Goal: Answer question/provide support

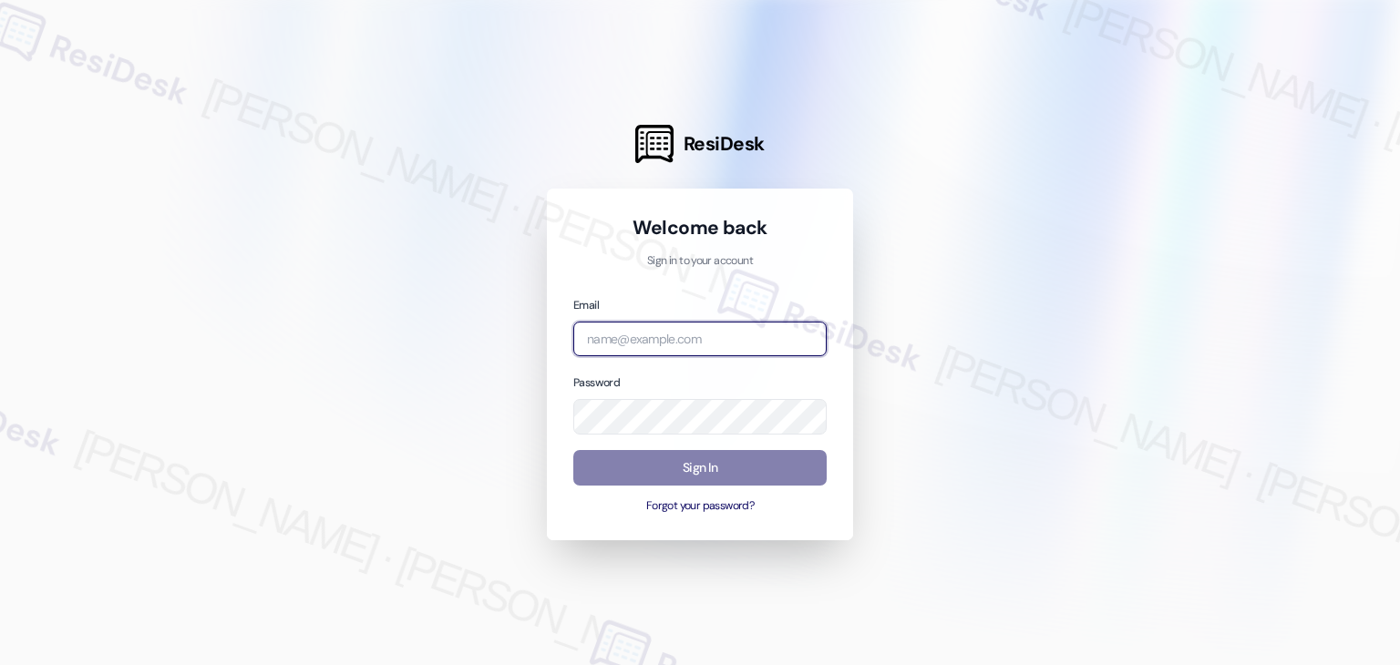
click at [664, 340] on input "email" at bounding box center [699, 340] width 253 height 36
paste input "[EMAIL_ADDRESS][PERSON_NAME][PERSON_NAME][DOMAIN_NAME]"
type input "[EMAIL_ADDRESS][PERSON_NAME][PERSON_NAME][DOMAIN_NAME]"
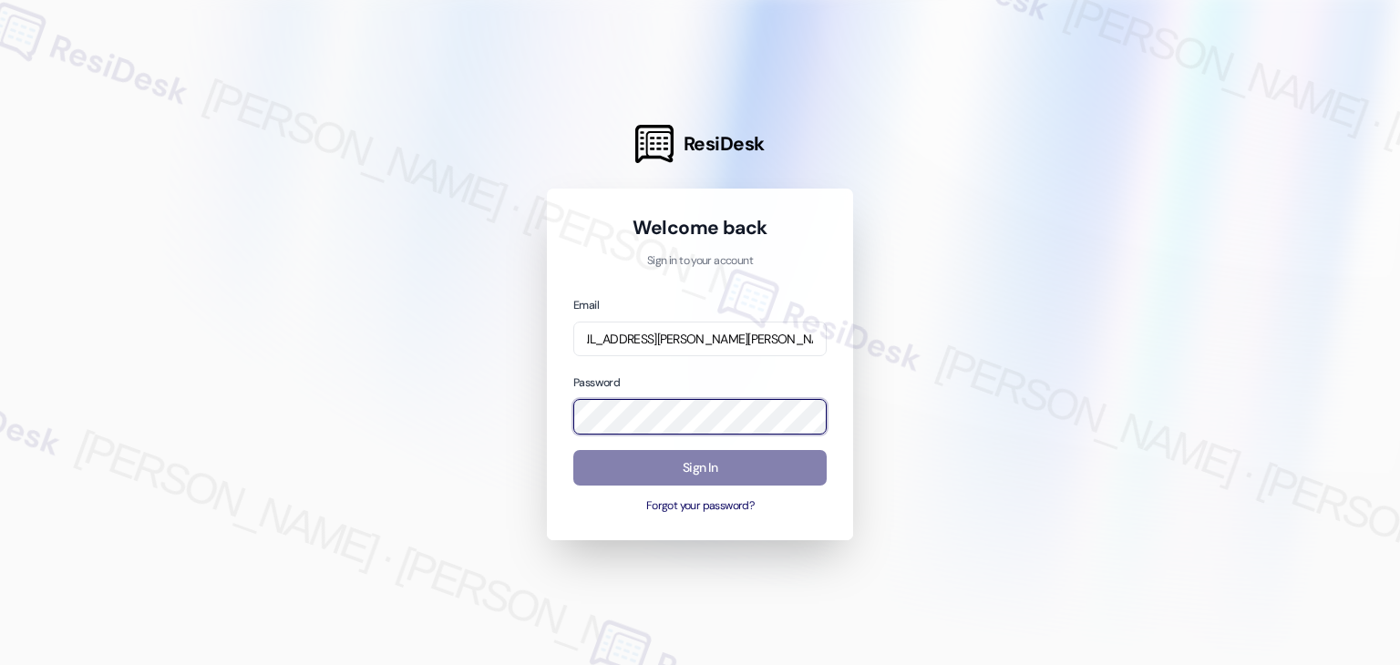
scroll to position [0, 0]
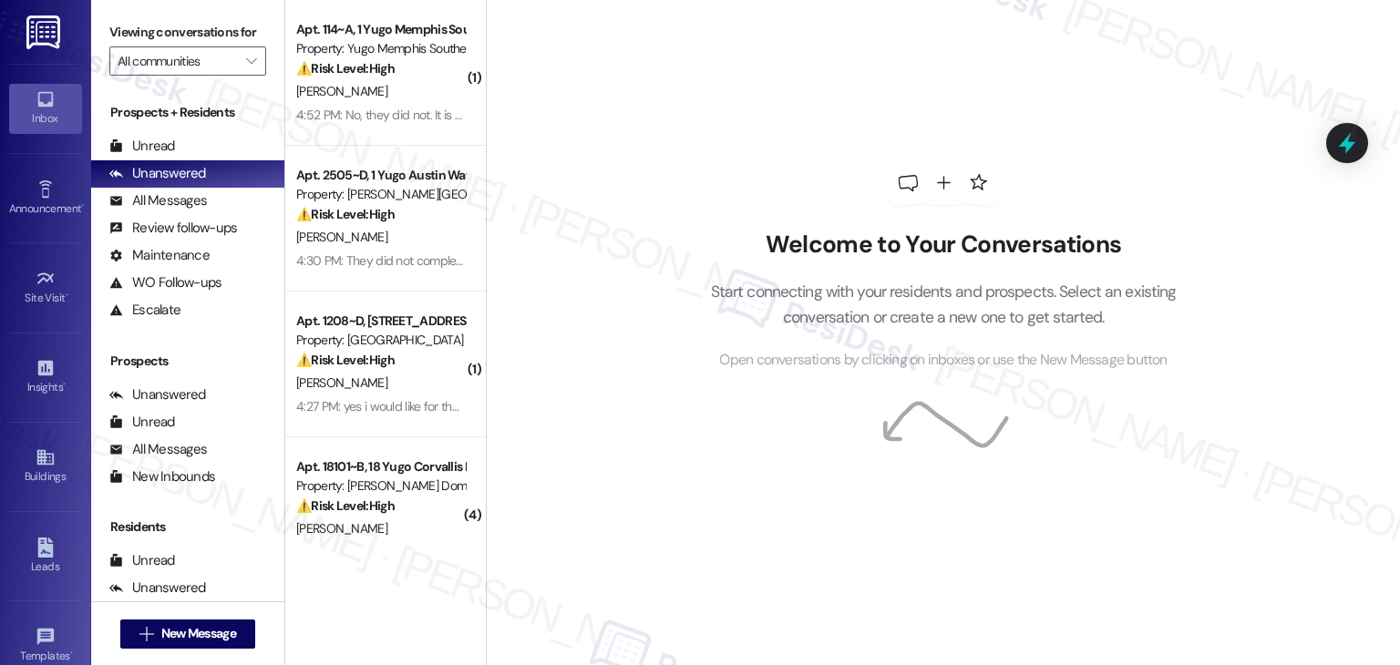
click at [532, 334] on div "Welcome to Your Conversations Start connecting with your residents and prospect…" at bounding box center [943, 332] width 914 height 665
click at [533, 334] on div "Welcome to Your Conversations Start connecting with your residents and prospect…" at bounding box center [943, 332] width 914 height 665
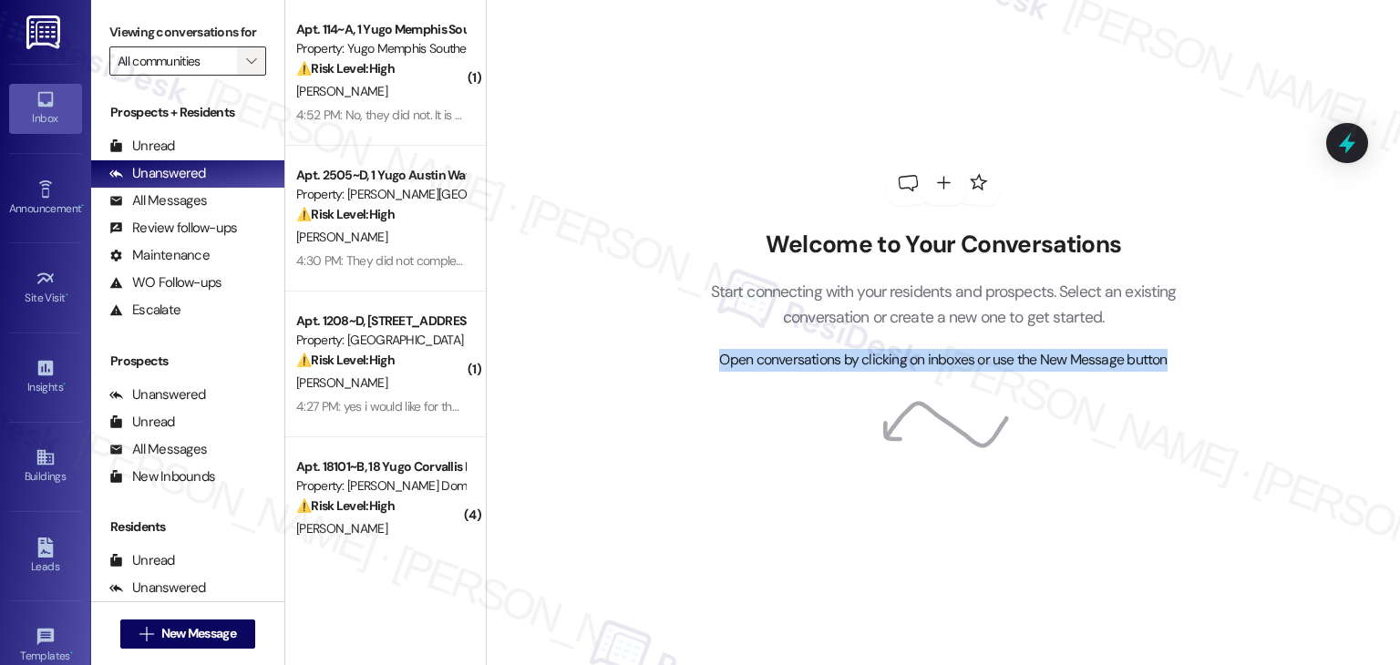
click at [237, 51] on button "" at bounding box center [251, 60] width 29 height 29
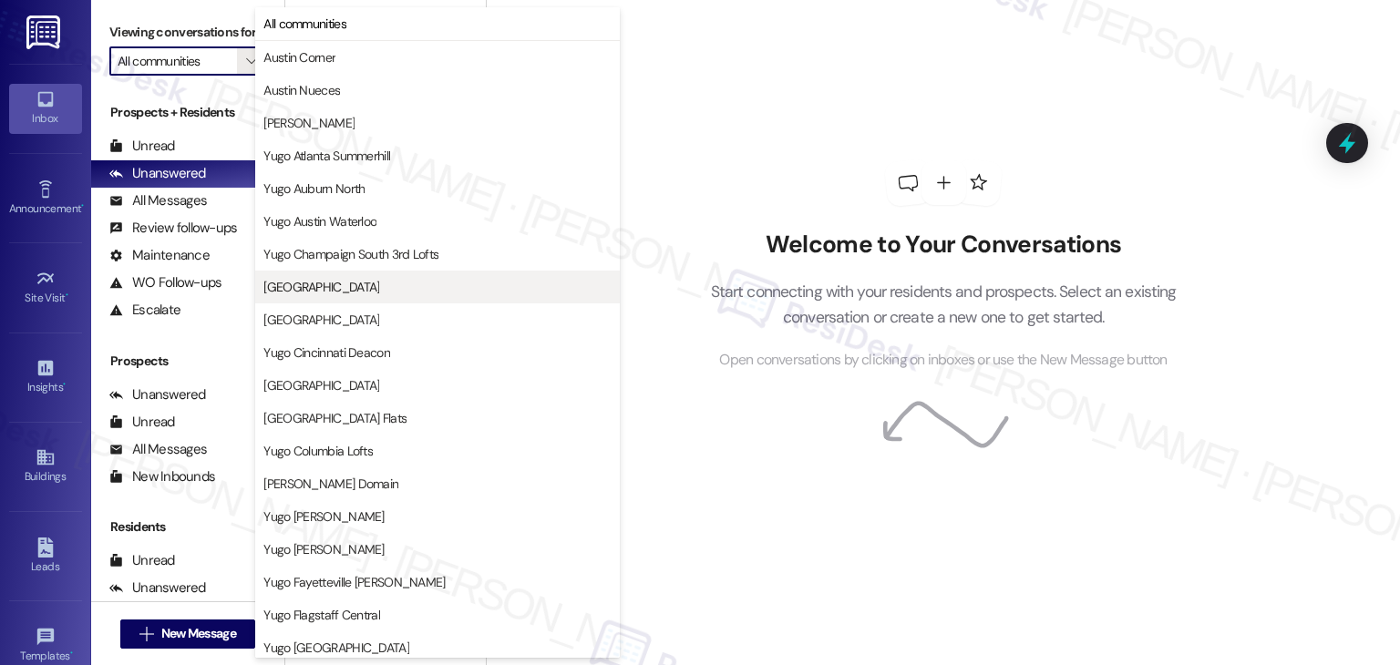
click at [368, 289] on span "[GEOGRAPHIC_DATA]" at bounding box center [321, 287] width 116 height 18
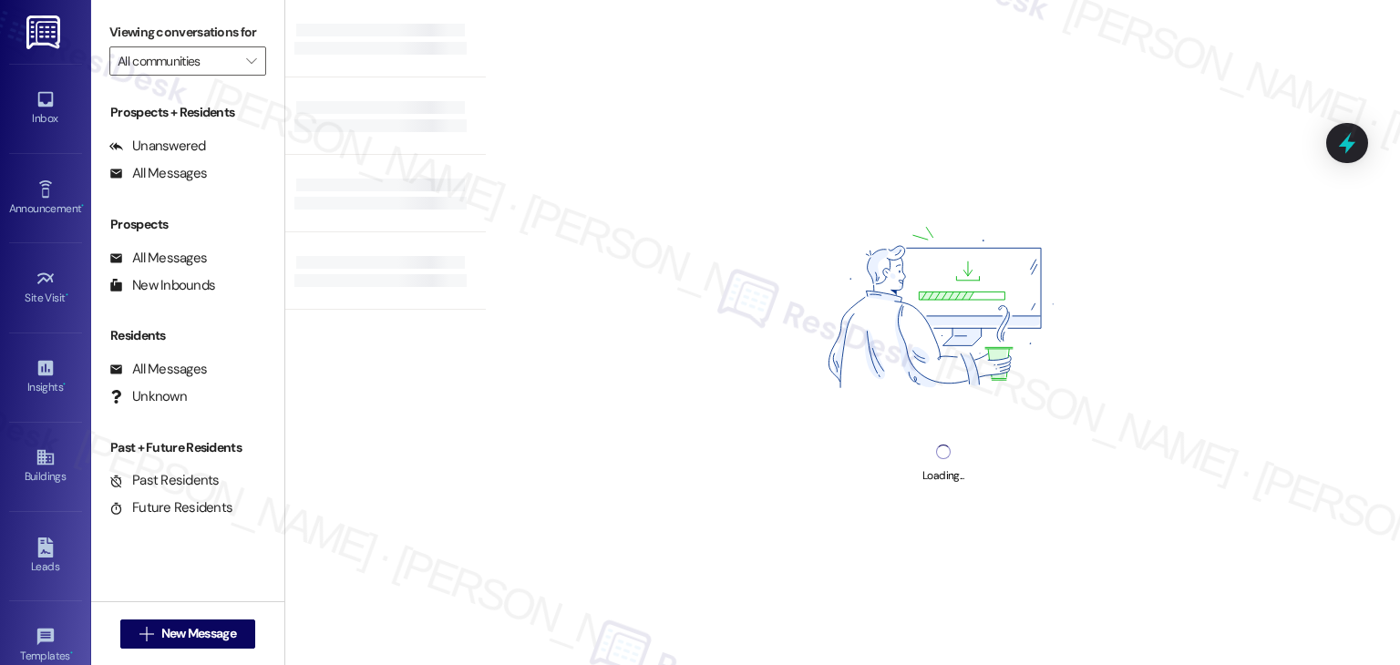
type input "[GEOGRAPHIC_DATA]"
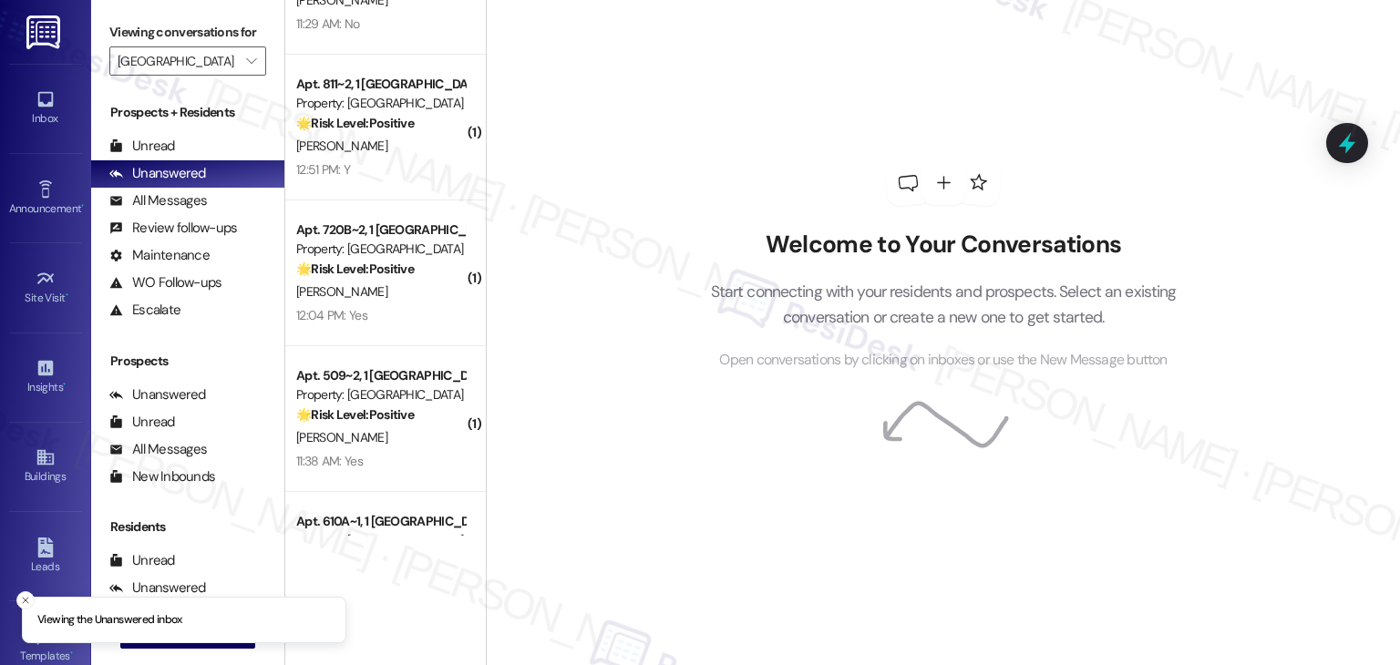
scroll to position [2089, 0]
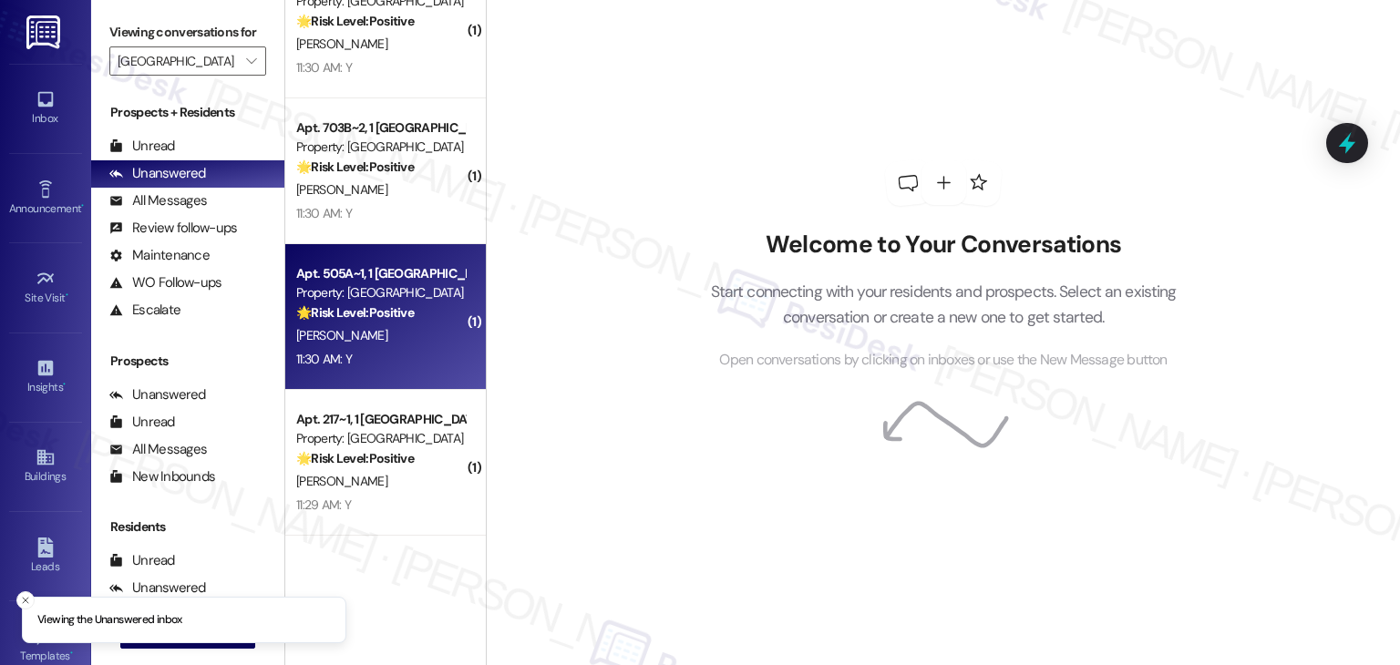
click at [403, 380] on div "Apt. 505A~1, 1 [GEOGRAPHIC_DATA] Property: [GEOGRAPHIC_DATA] 🌟 Risk Level: Posi…" at bounding box center [385, 317] width 200 height 146
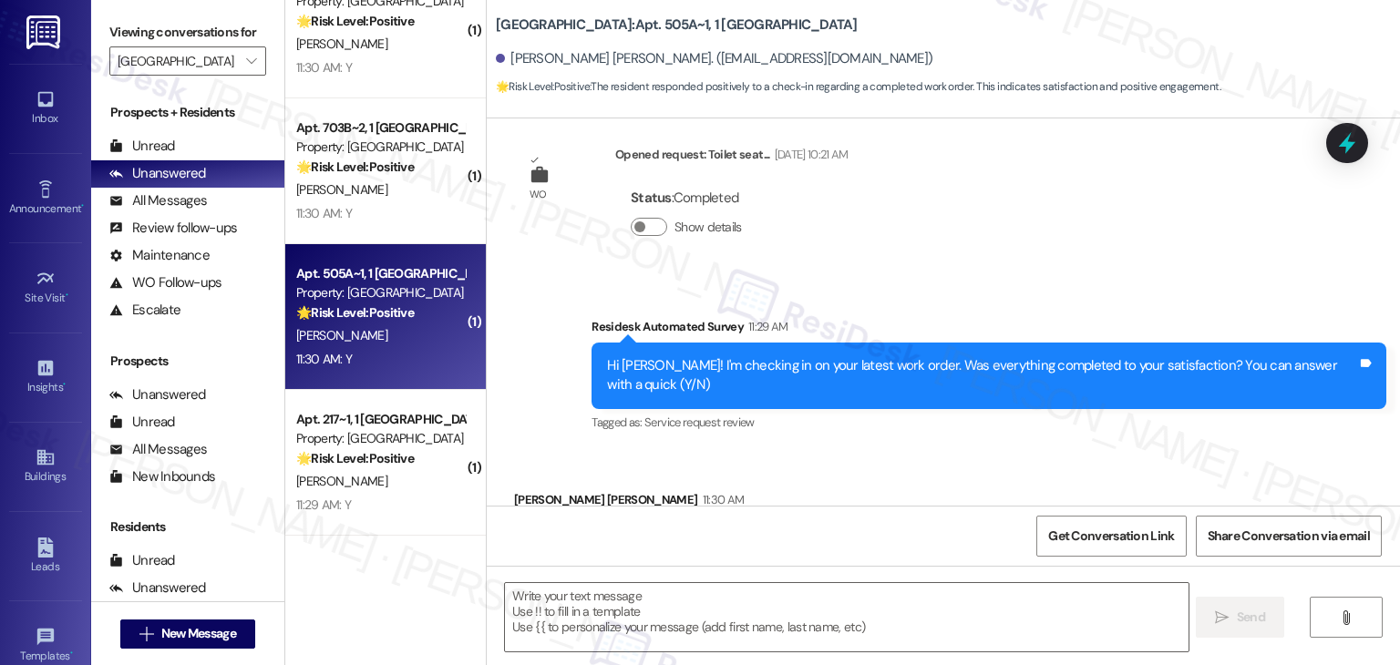
scroll to position [896, 0]
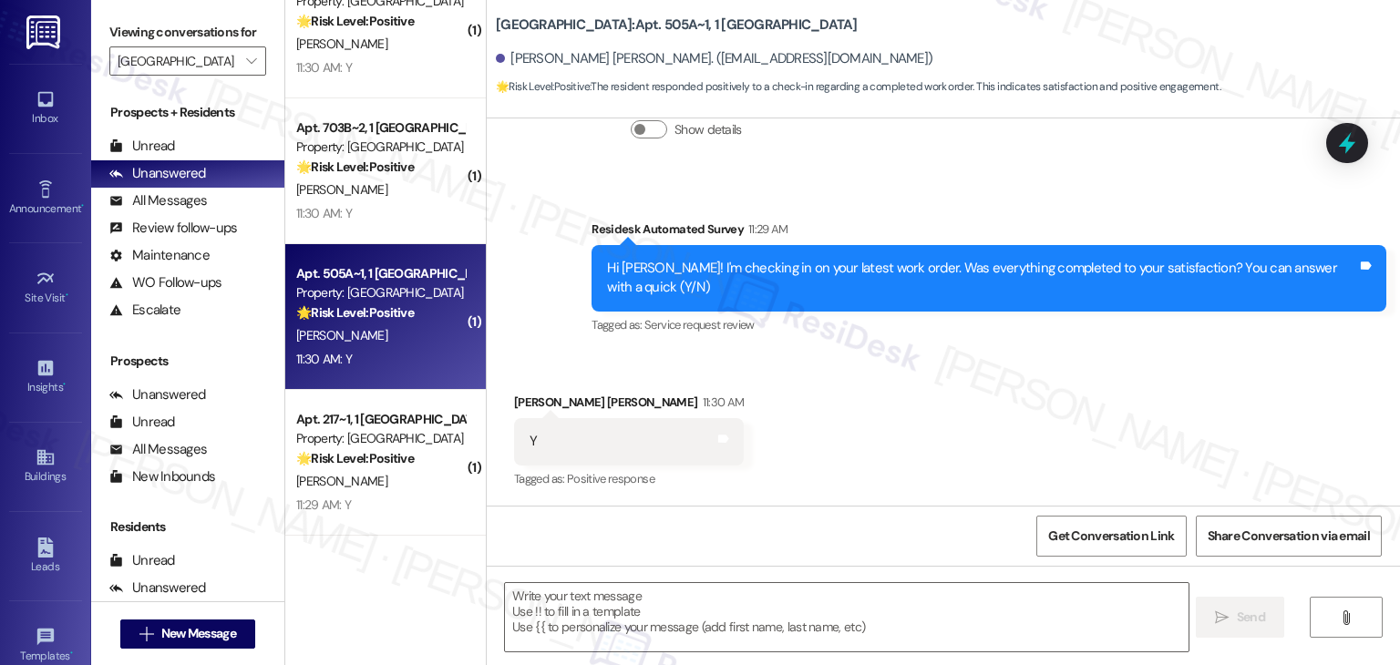
type textarea "Fetching suggested responses. Please feel free to read through the conversation…"
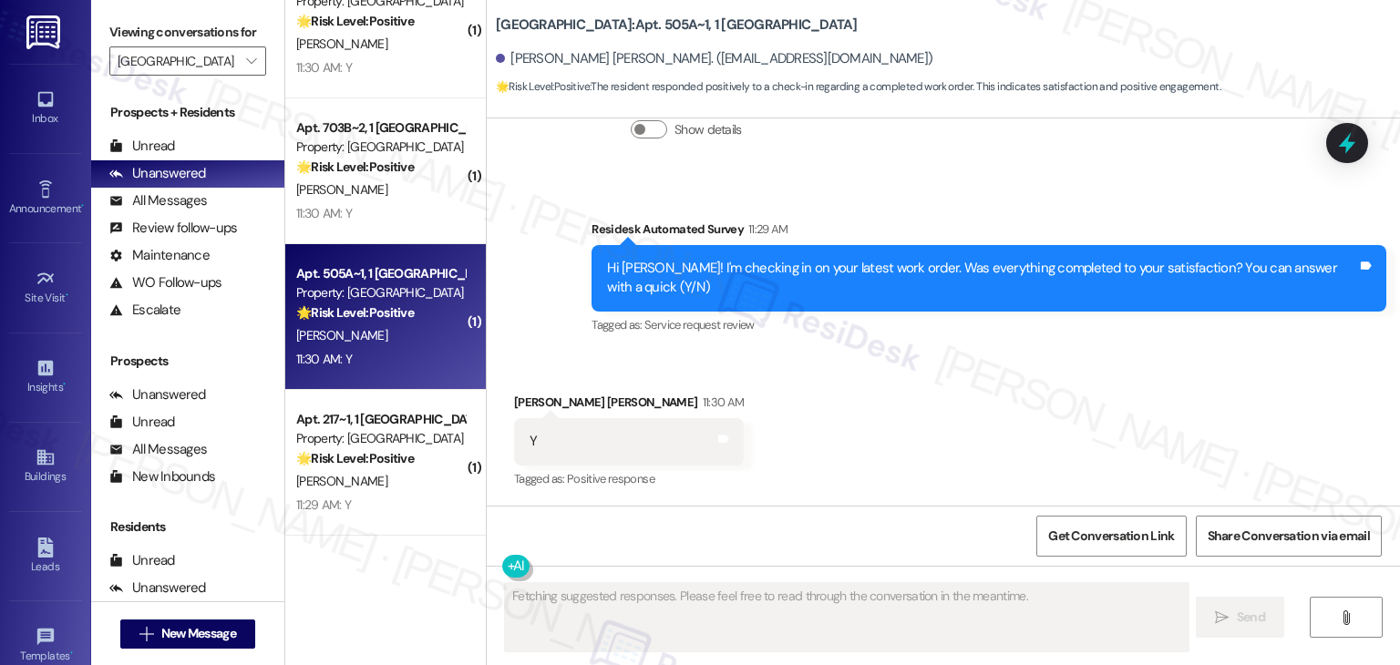
click at [856, 413] on div "Received via SMS [PERSON_NAME] [PERSON_NAME] 11:30 AM Y Tags and notes Tagged a…" at bounding box center [943, 429] width 913 height 154
